Goal: Navigation & Orientation: Go to known website

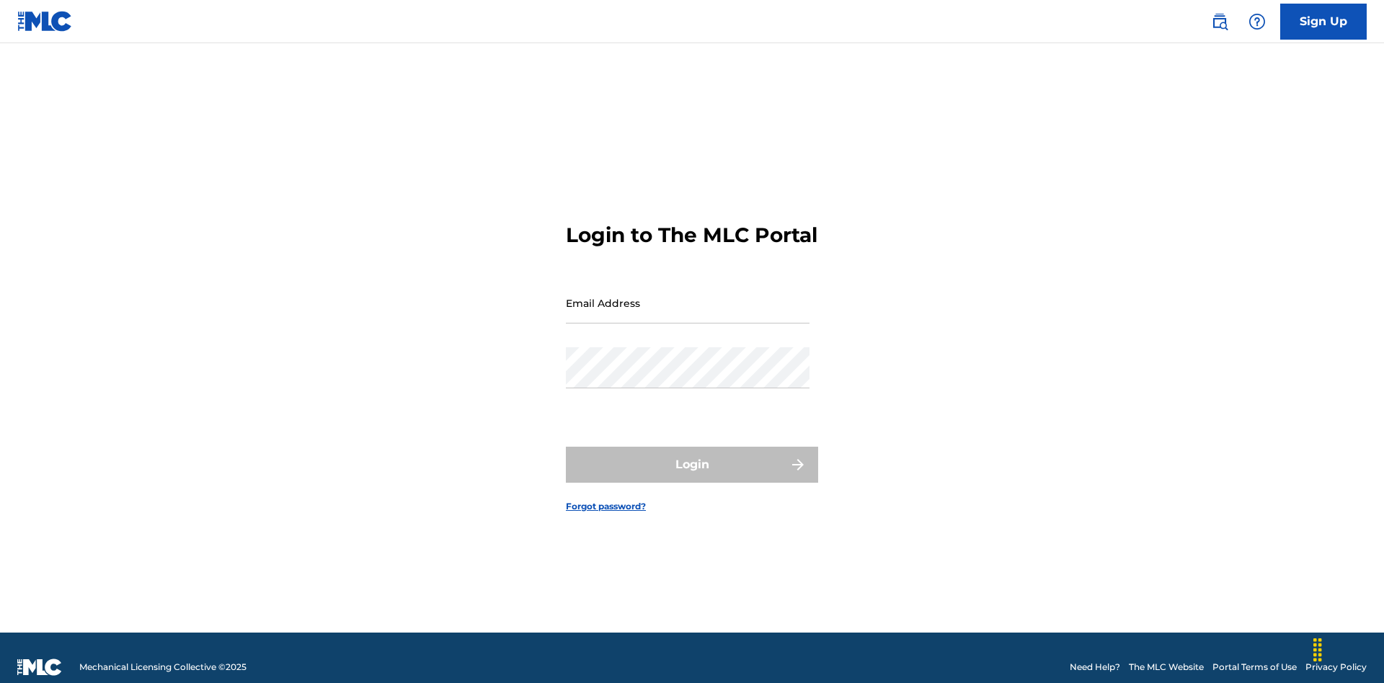
scroll to position [19, 0]
click at [687, 296] on input "Email Address" at bounding box center [688, 302] width 244 height 41
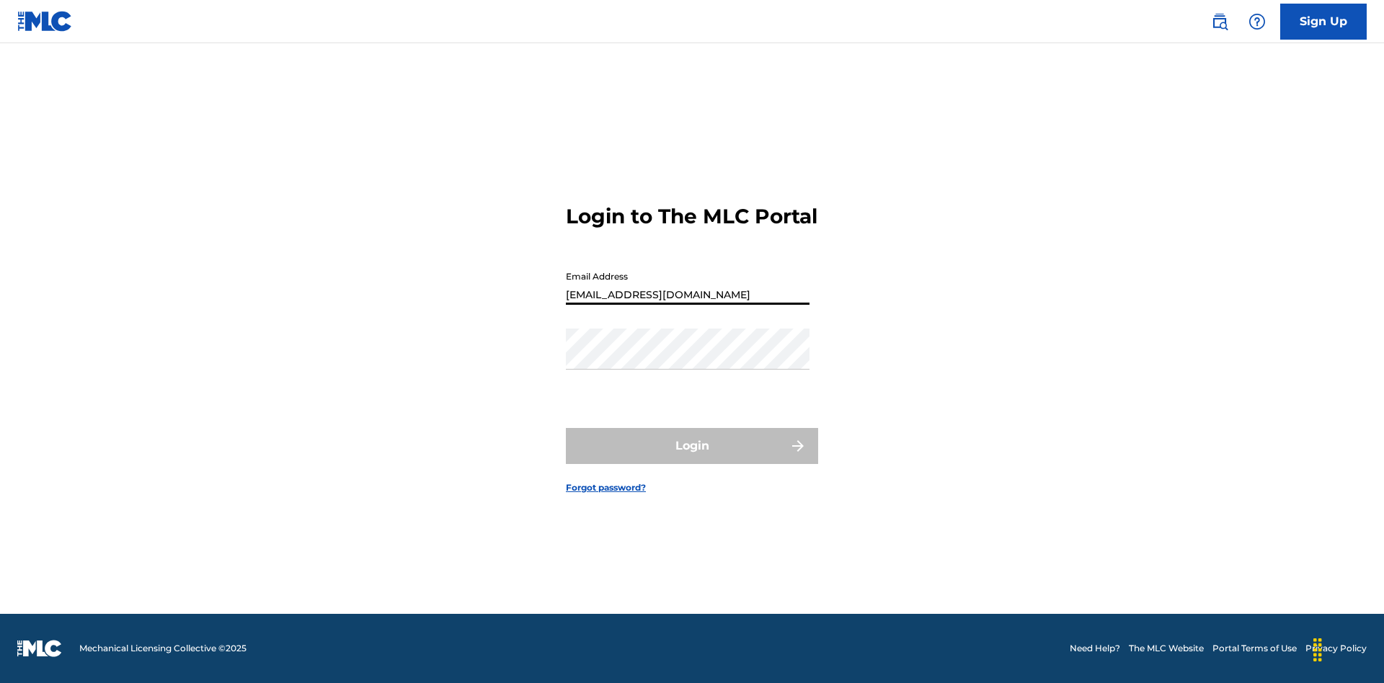
type input "[EMAIL_ADDRESS][DOMAIN_NAME]"
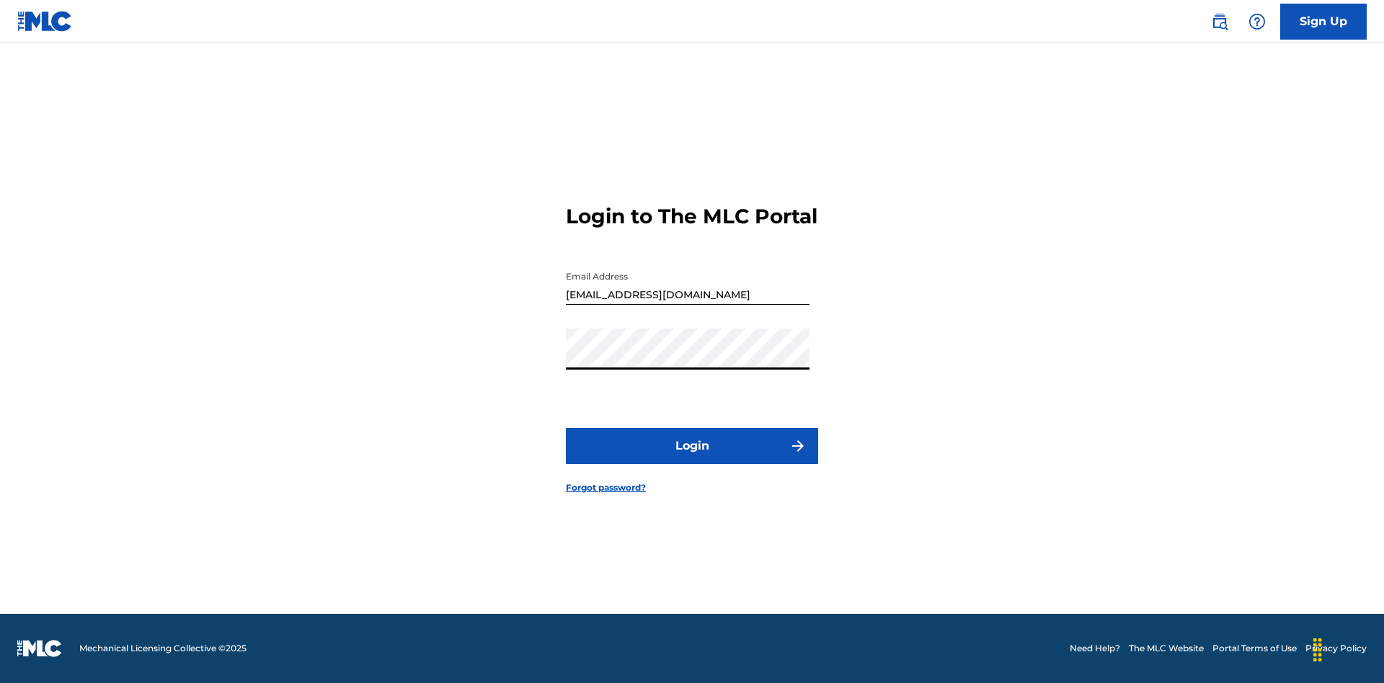
click at [692, 458] on button "Login" at bounding box center [692, 446] width 252 height 36
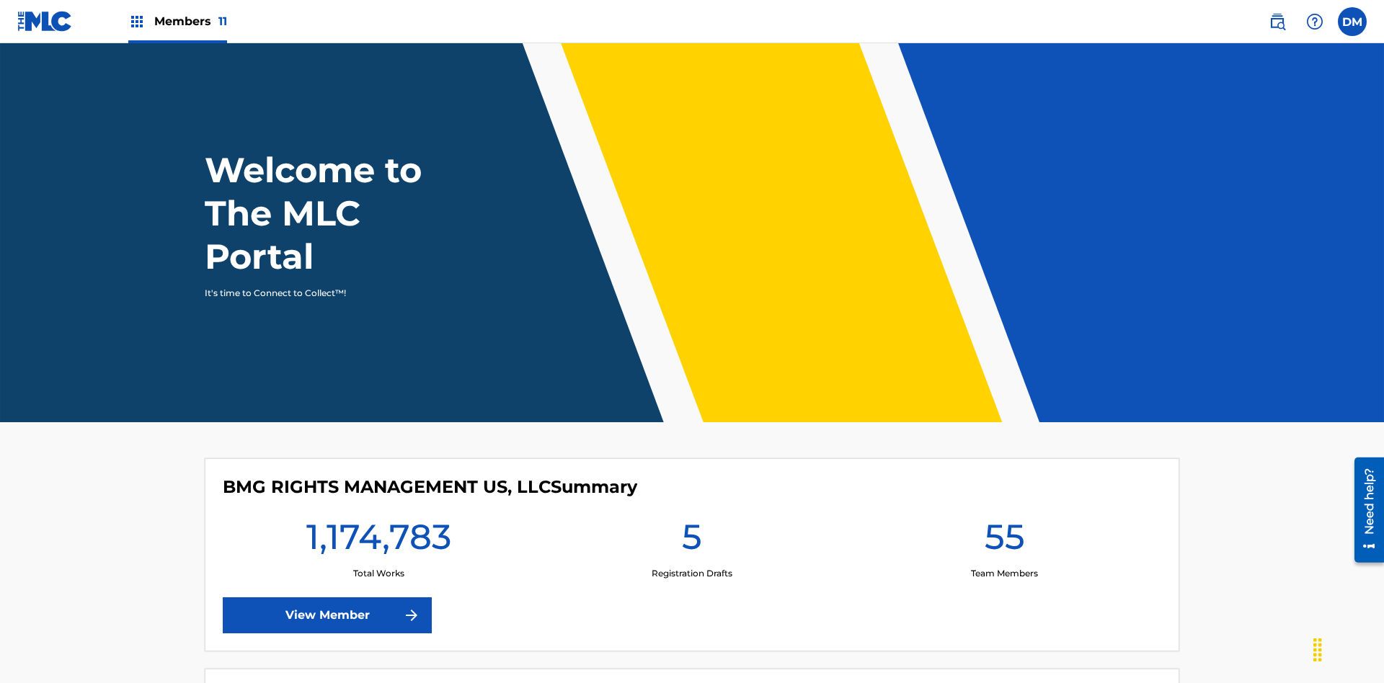
click at [177, 21] on span "Members 11" at bounding box center [190, 21] width 73 height 17
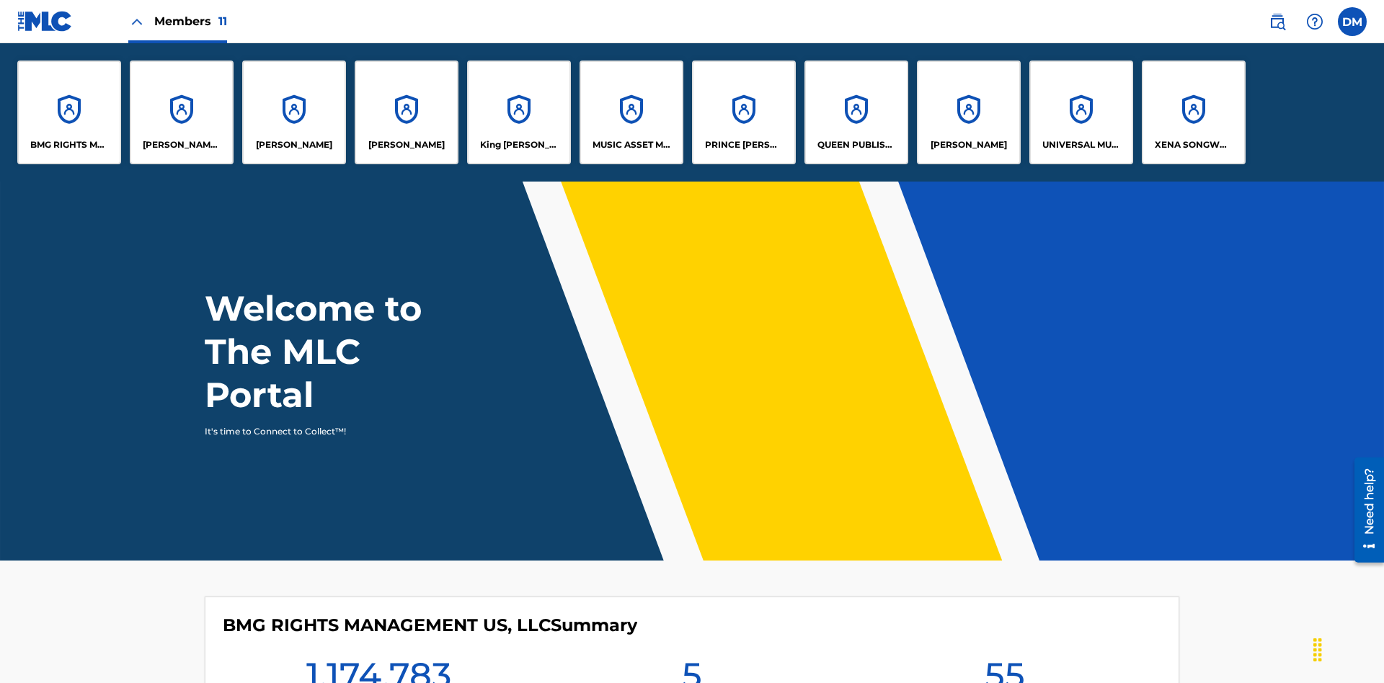
click at [518, 145] on p "King [PERSON_NAME]" at bounding box center [519, 144] width 79 height 13
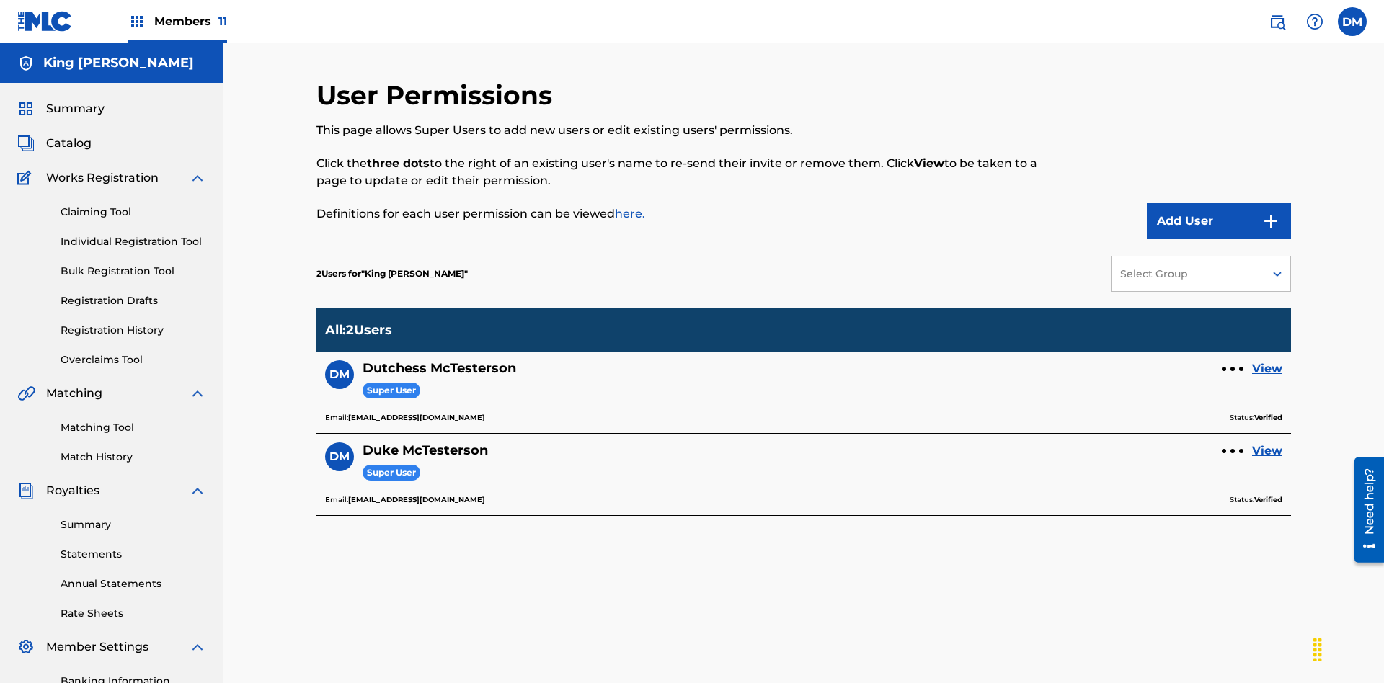
click at [1267, 360] on link "View" at bounding box center [1267, 368] width 30 height 17
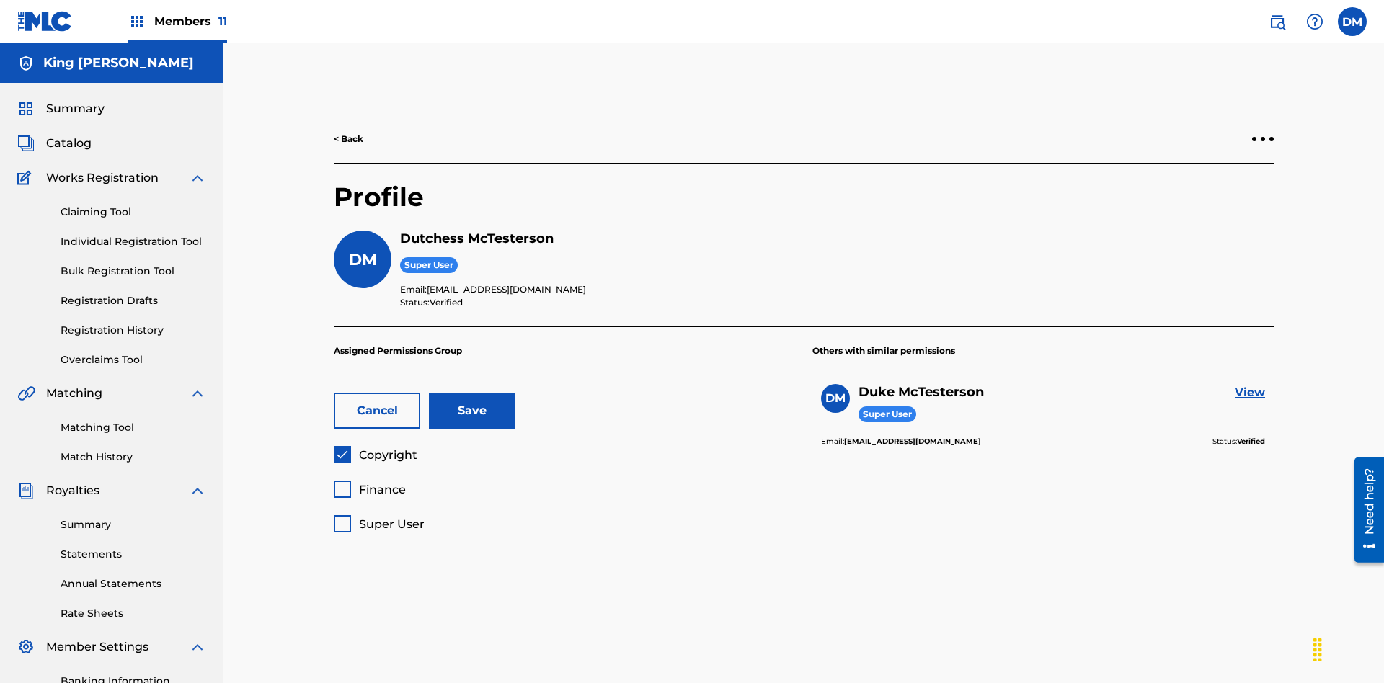
click at [369, 483] on span "Finance" at bounding box center [382, 490] width 47 height 14
click at [472, 393] on button "Save" at bounding box center [472, 411] width 86 height 36
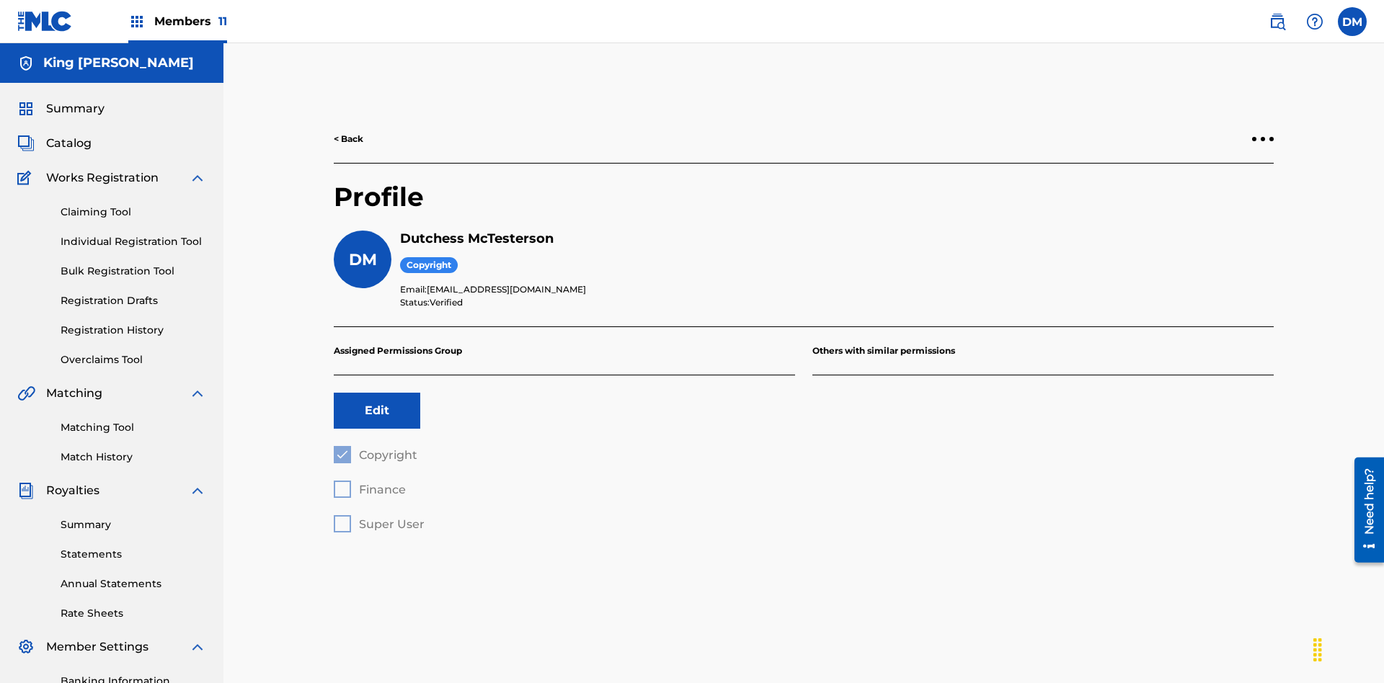
scroll to position [170, 0]
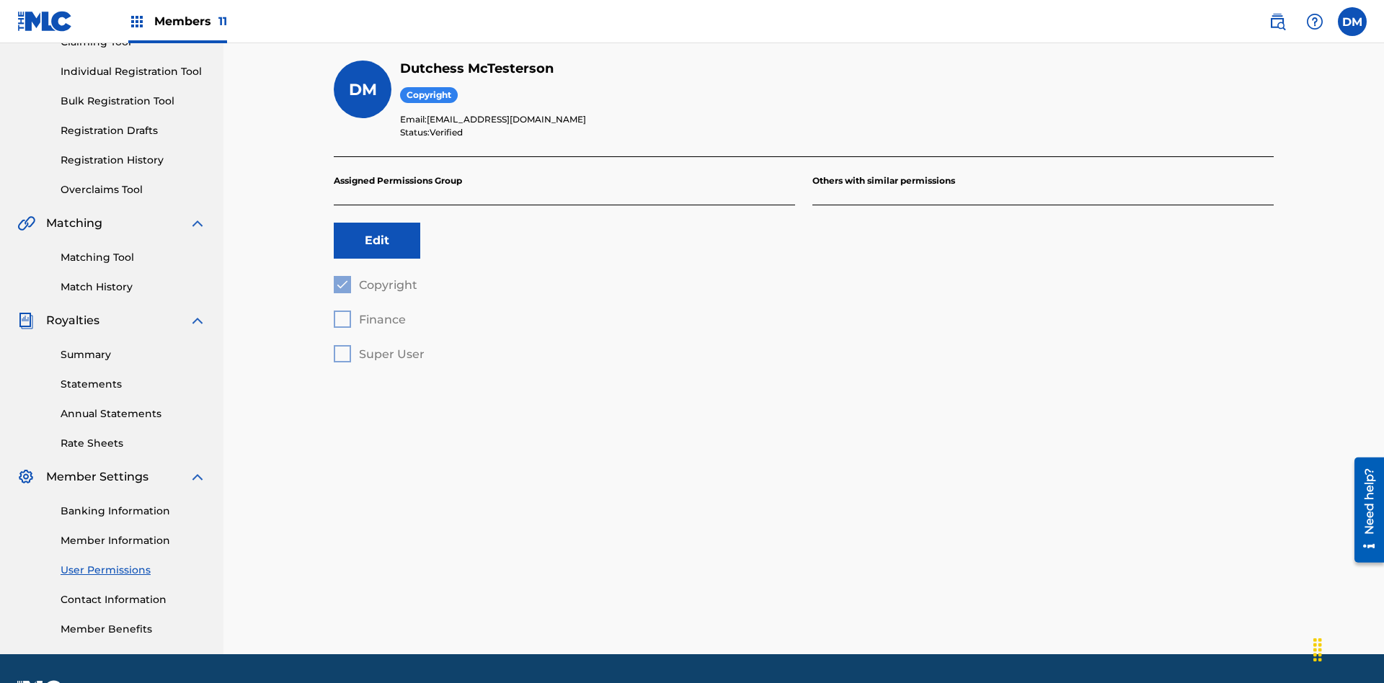
click at [377, 223] on button "Edit" at bounding box center [377, 241] width 86 height 36
click at [375, 278] on span "Copyright" at bounding box center [388, 285] width 58 height 14
click at [369, 313] on span "Finance" at bounding box center [382, 320] width 47 height 14
click at [472, 223] on button "Save" at bounding box center [472, 241] width 86 height 36
click at [377, 223] on button "Edit" at bounding box center [377, 241] width 86 height 36
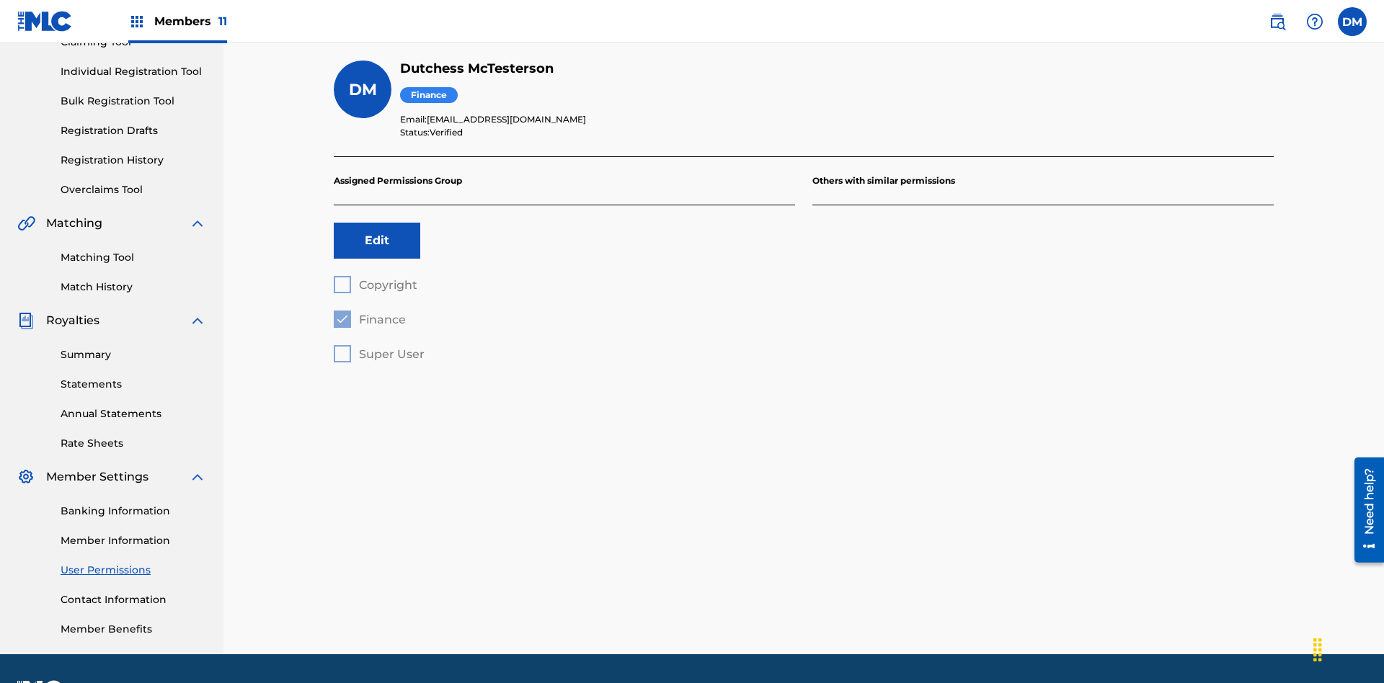
click at [369, 313] on span "Finance" at bounding box center [382, 320] width 47 height 14
click at [378, 347] on span "Super User" at bounding box center [392, 354] width 66 height 14
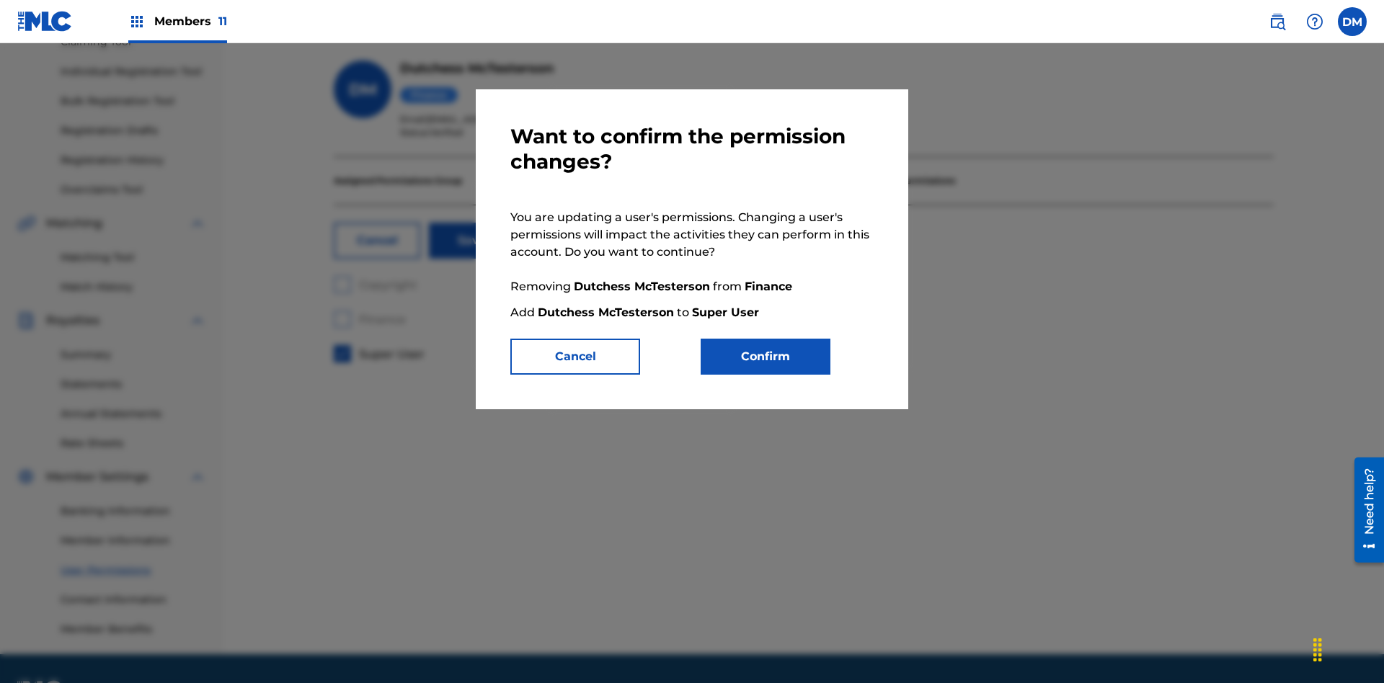
click at [765, 357] on button "Confirm" at bounding box center [765, 357] width 130 height 36
